Goal: Find specific page/section

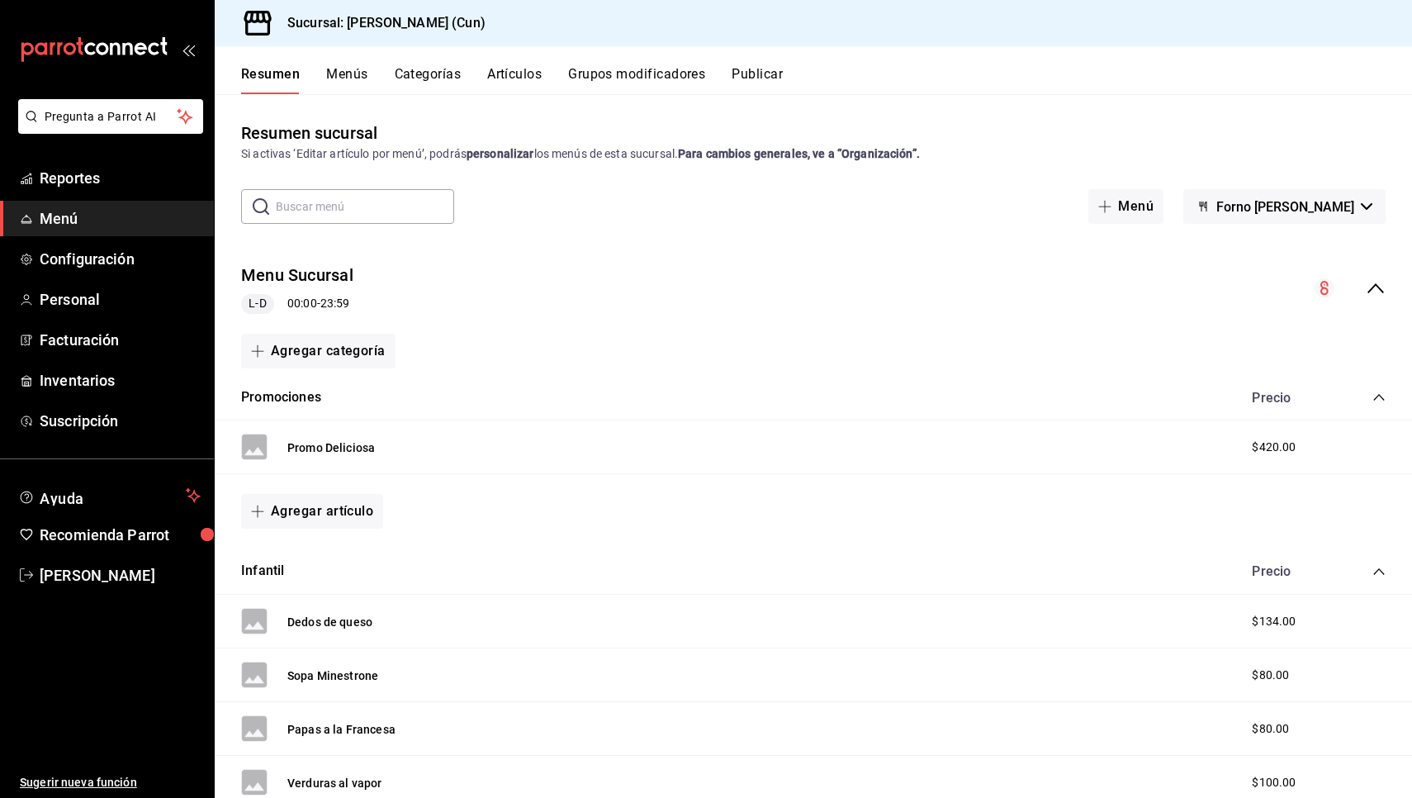
click at [360, 77] on button "Menús" at bounding box center [346, 80] width 41 height 28
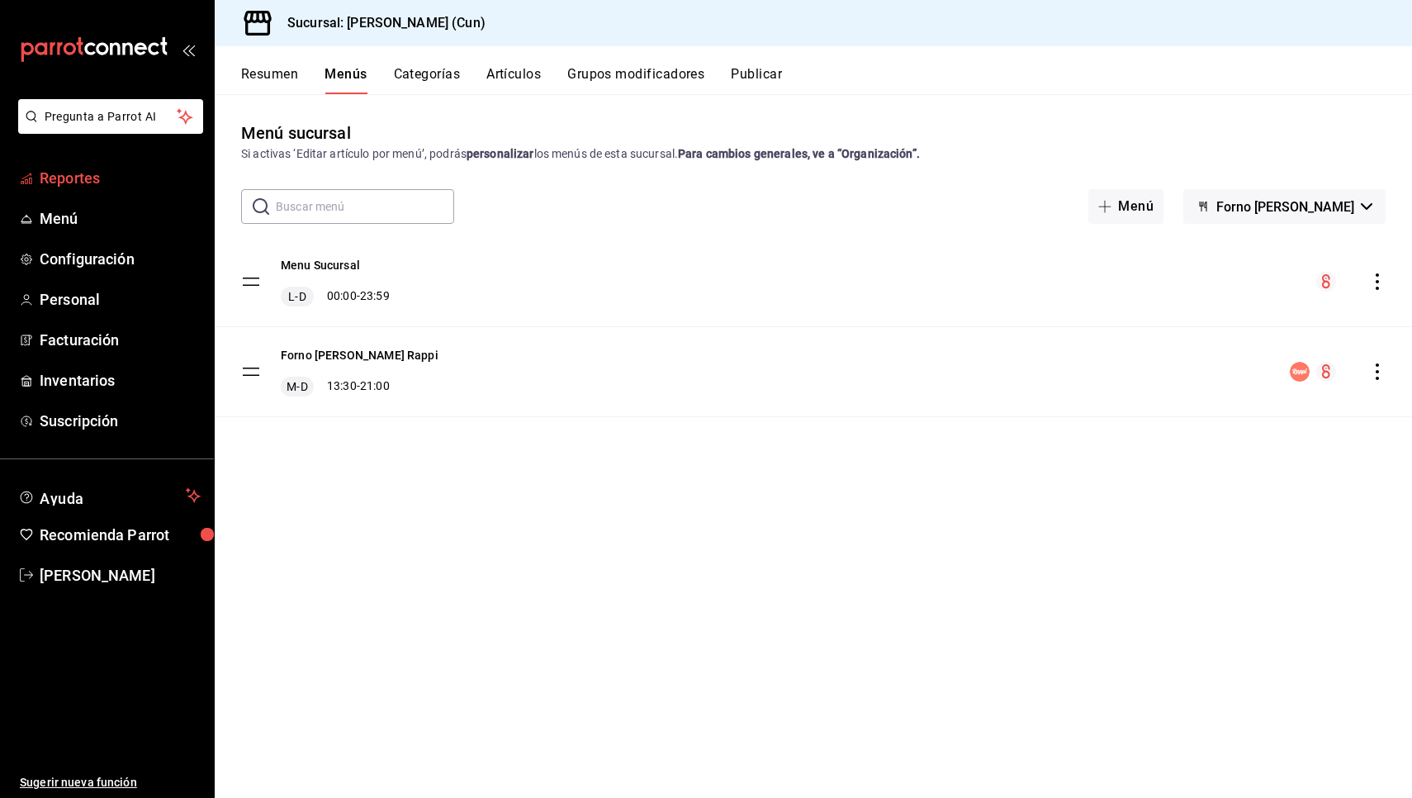
click at [95, 182] on span "Reportes" at bounding box center [120, 178] width 161 height 22
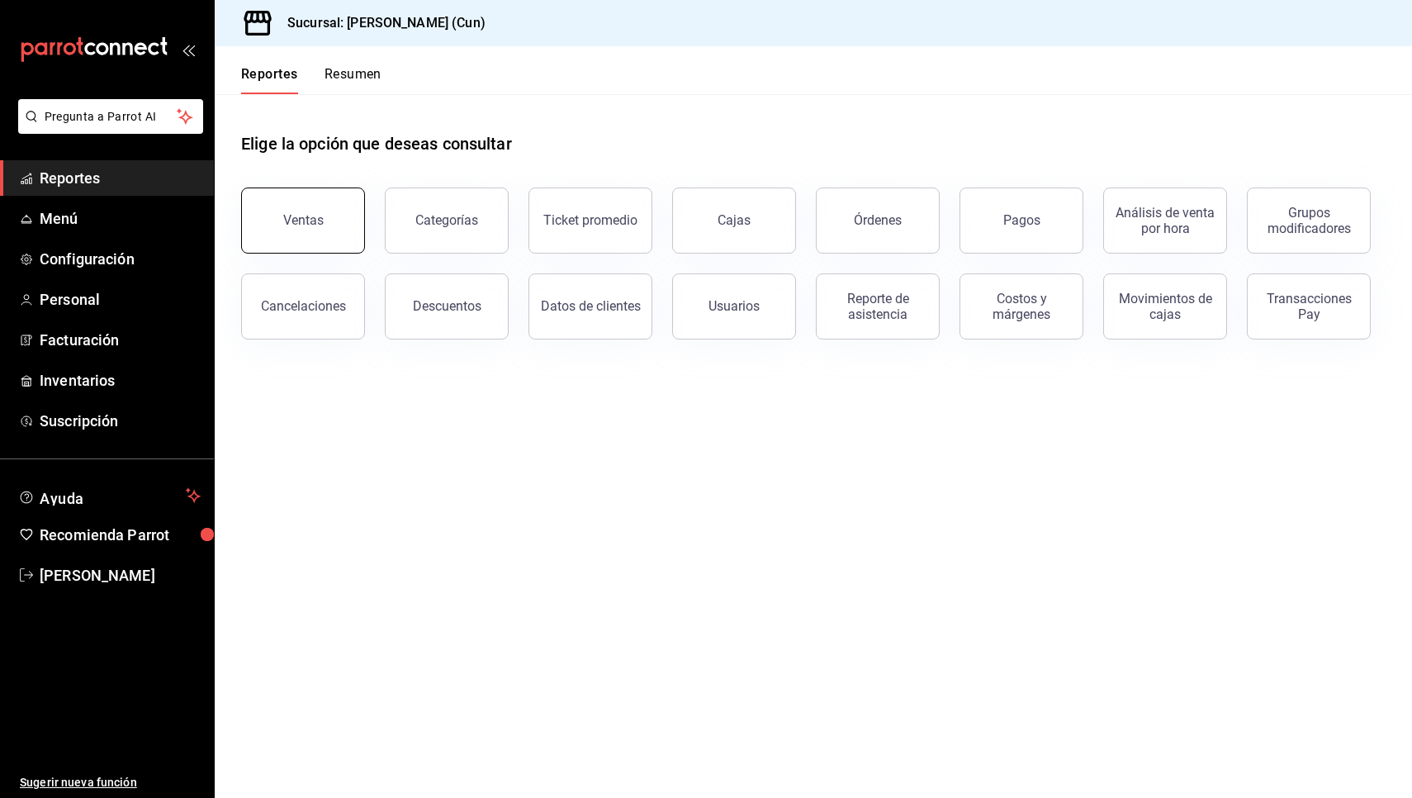
click at [312, 224] on div "Ventas" at bounding box center [303, 220] width 40 height 16
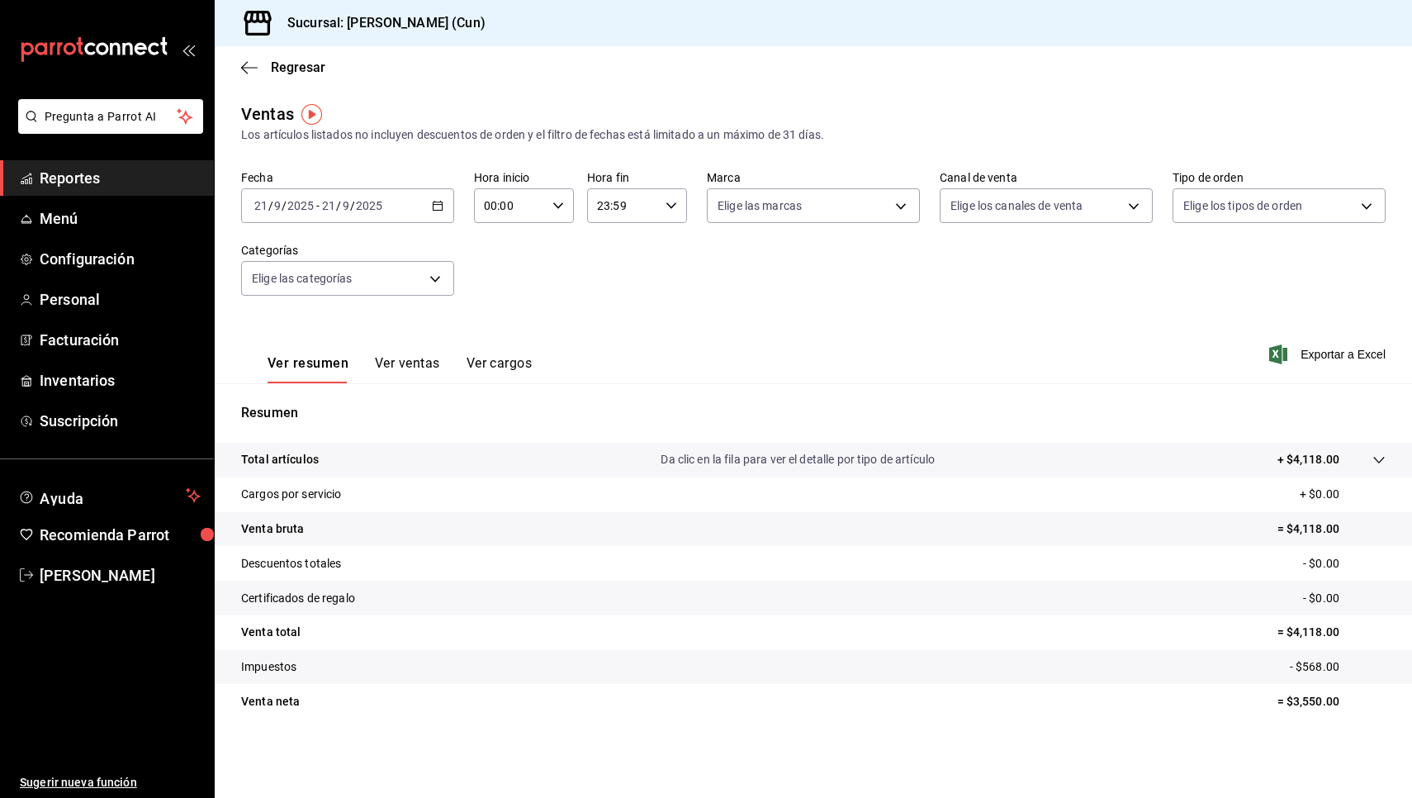
click at [83, 165] on link "Reportes" at bounding box center [107, 178] width 214 height 36
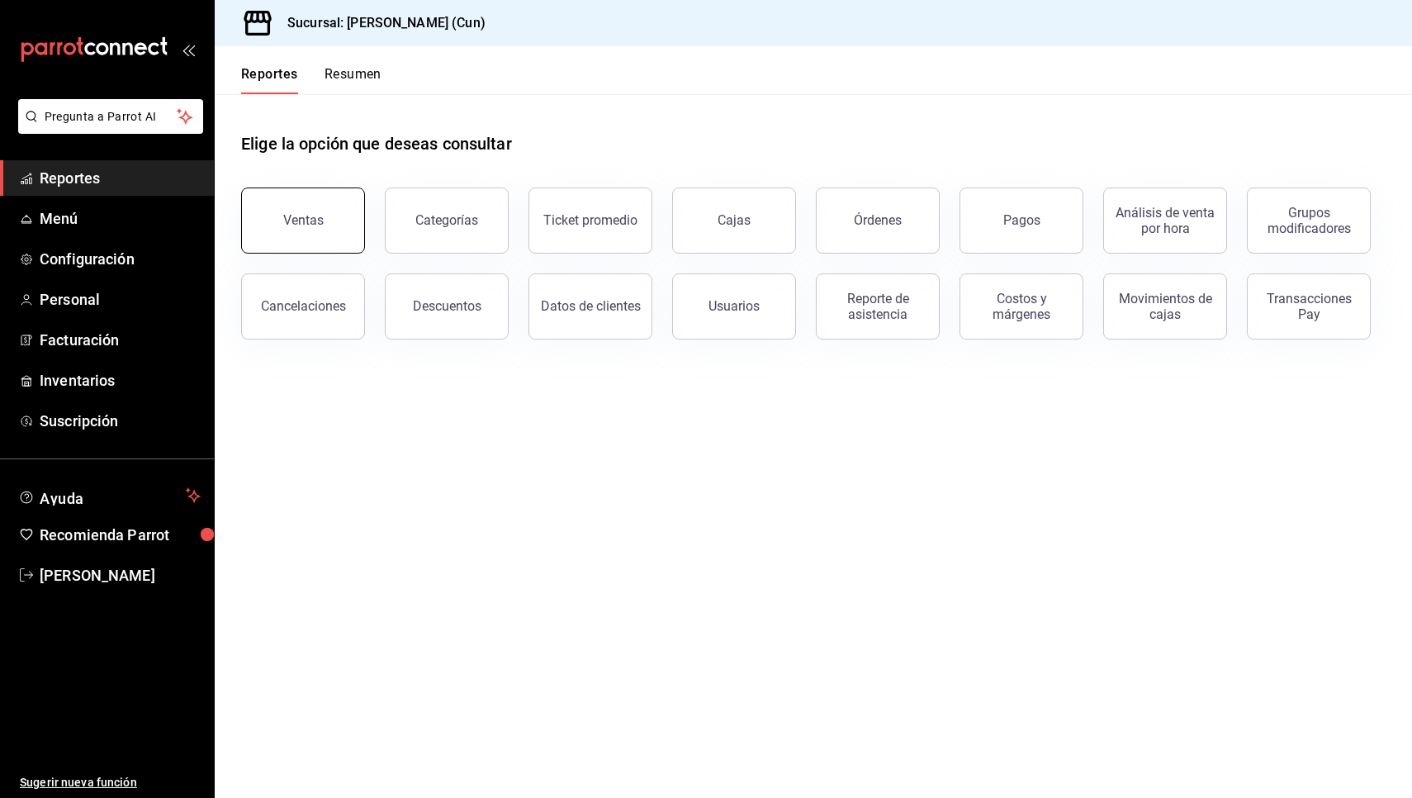
click at [339, 239] on button "Ventas" at bounding box center [303, 220] width 124 height 66
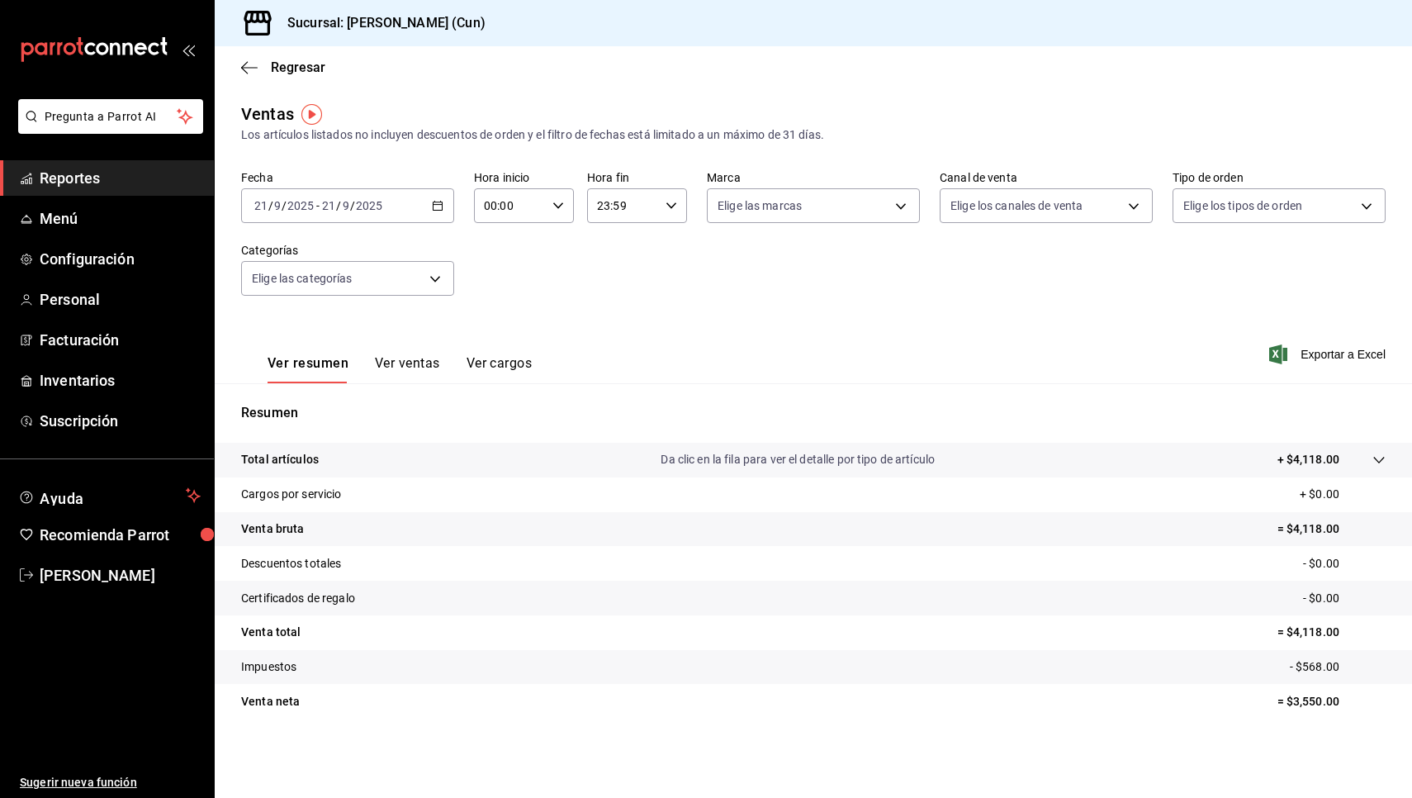
click at [114, 176] on span "Reportes" at bounding box center [120, 178] width 161 height 22
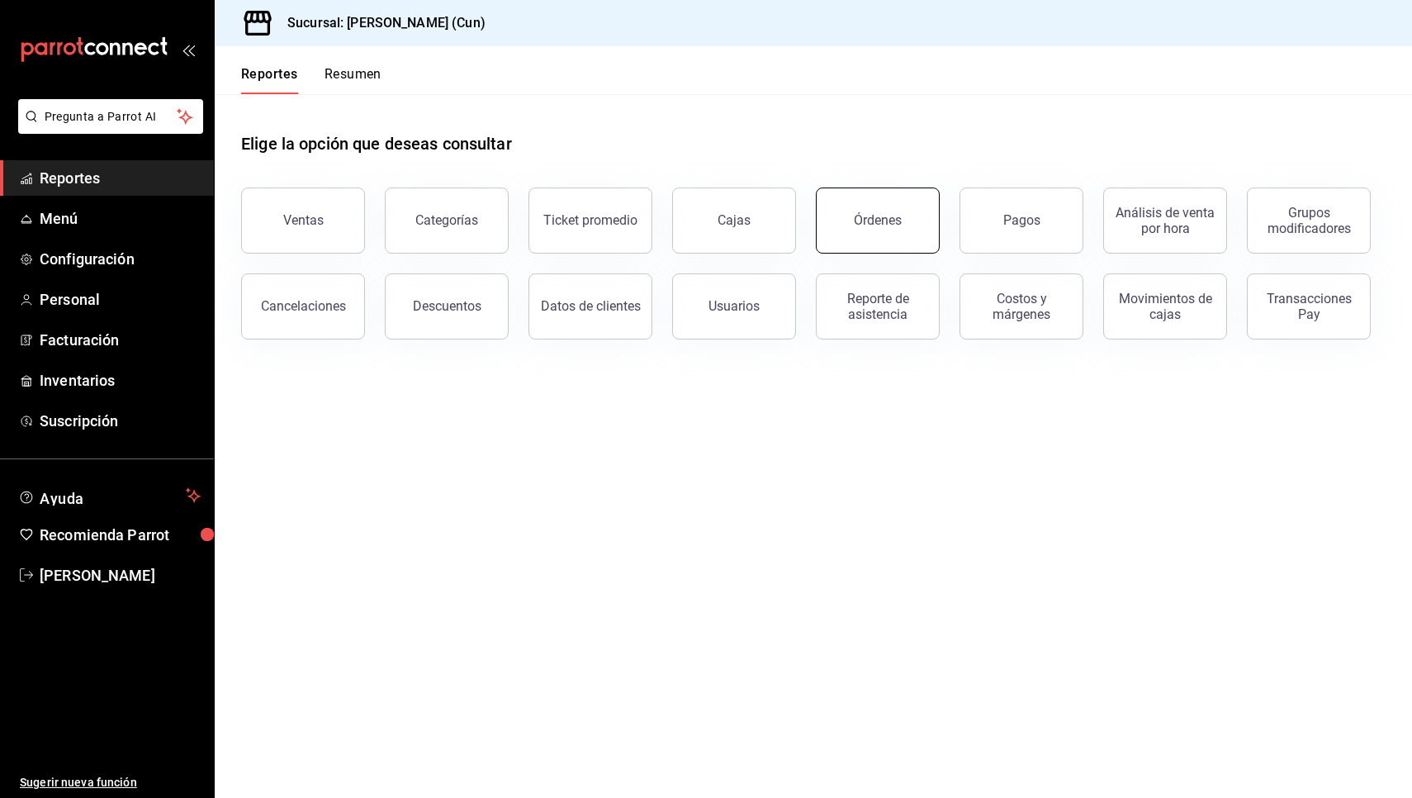
click at [898, 216] on div "Órdenes" at bounding box center [878, 220] width 48 height 16
